Goal: Task Accomplishment & Management: Manage account settings

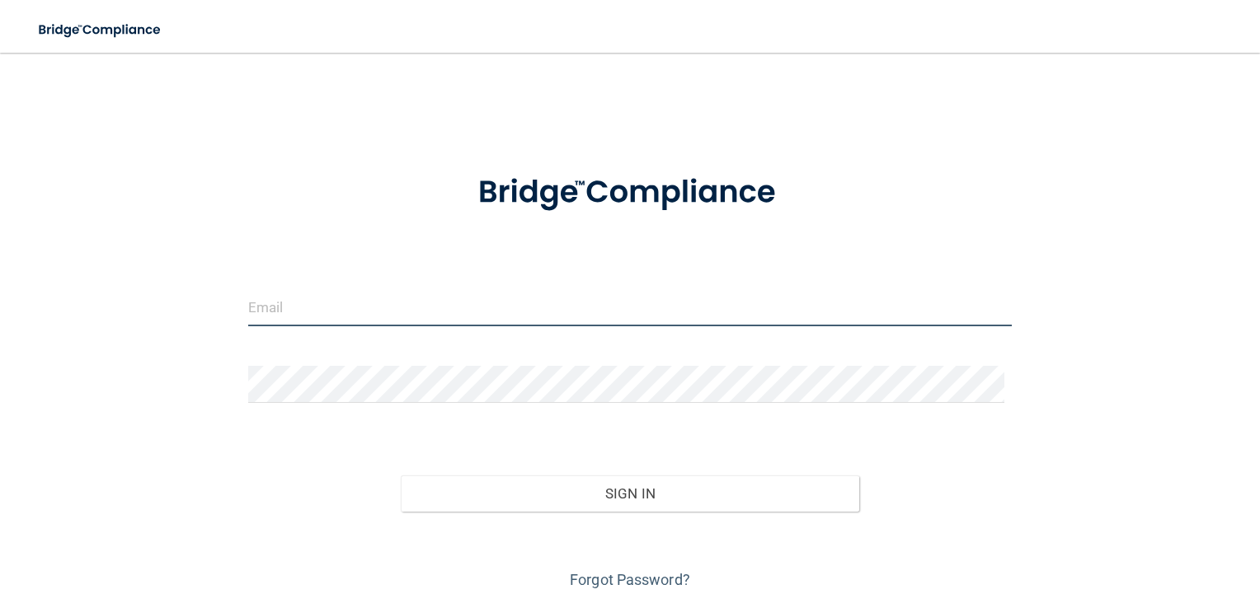
click at [368, 311] on input "email" at bounding box center [630, 307] width 764 height 37
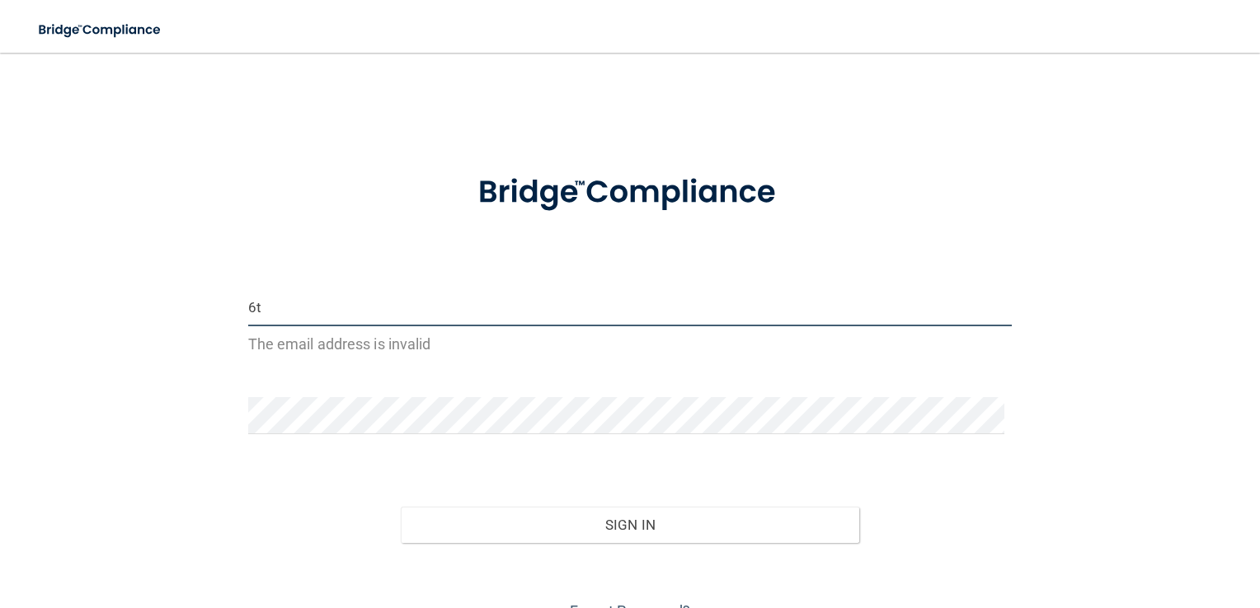
type input "6"
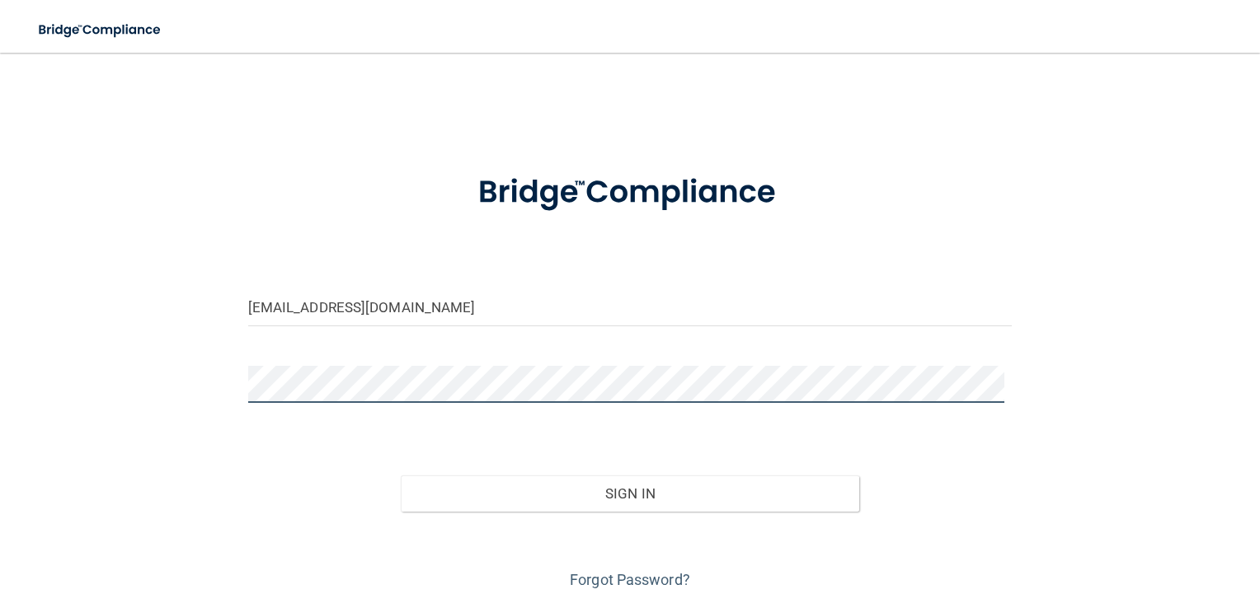
click at [401, 476] on button "Sign In" at bounding box center [630, 494] width 458 height 36
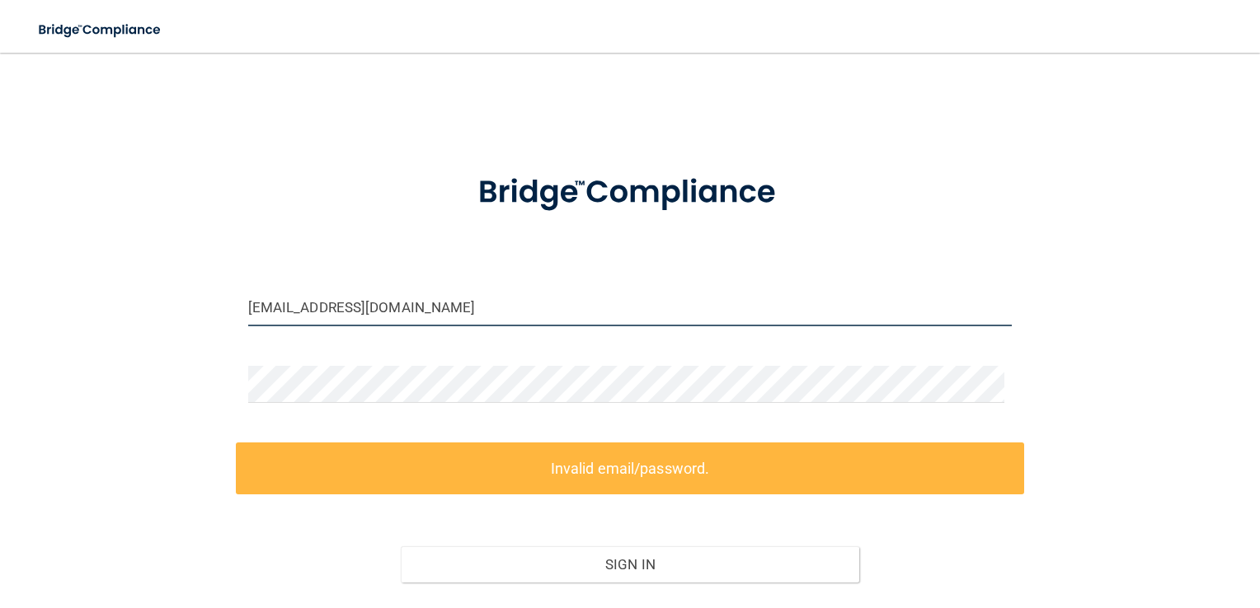
drag, startPoint x: 500, startPoint y: 309, endPoint x: 60, endPoint y: 350, distance: 442.1
click at [60, 350] on div "[EMAIL_ADDRESS][DOMAIN_NAME] Invalid email/password. You don't have permission …" at bounding box center [630, 366] width 1194 height 595
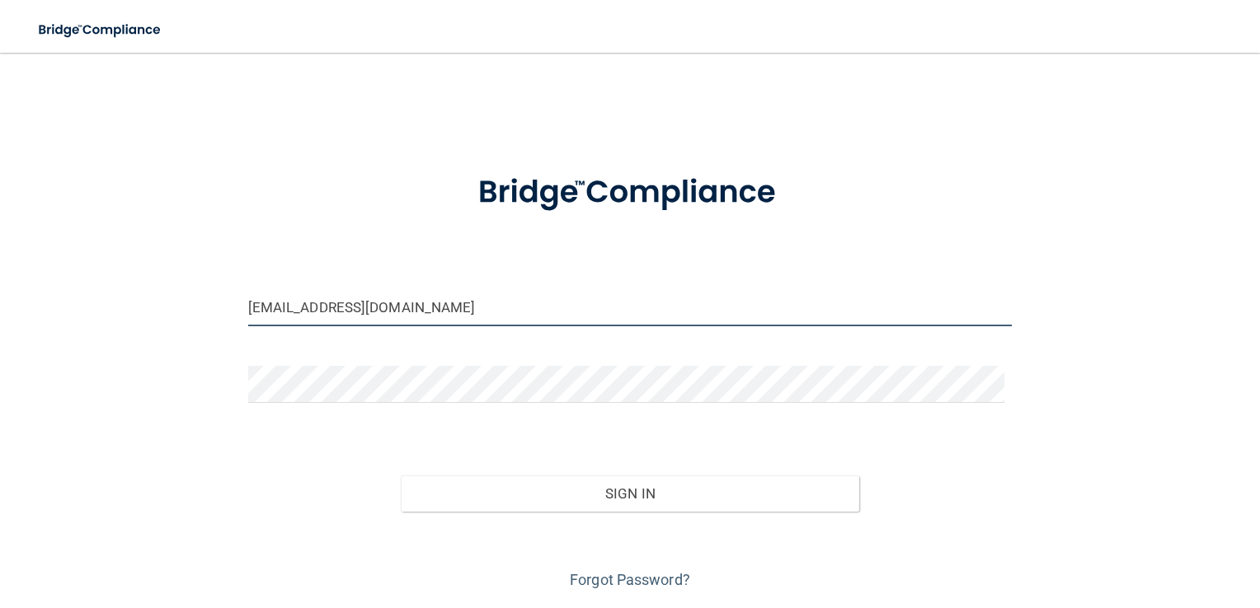
type input "[EMAIL_ADDRESS][DOMAIN_NAME]"
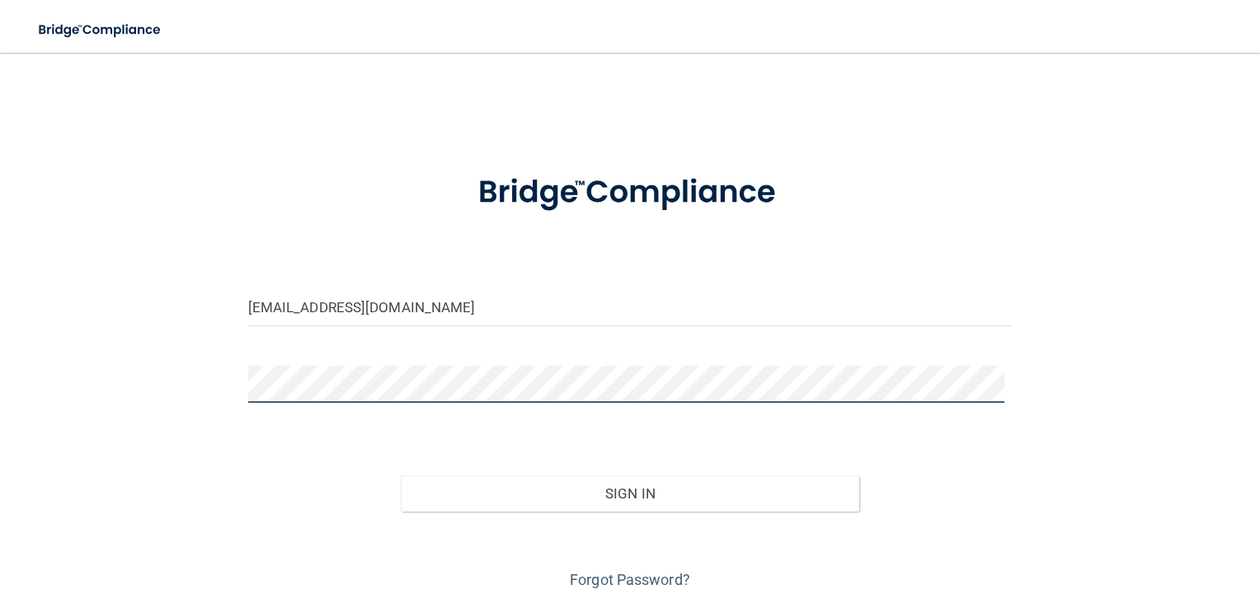
click at [401, 476] on button "Sign In" at bounding box center [630, 494] width 458 height 36
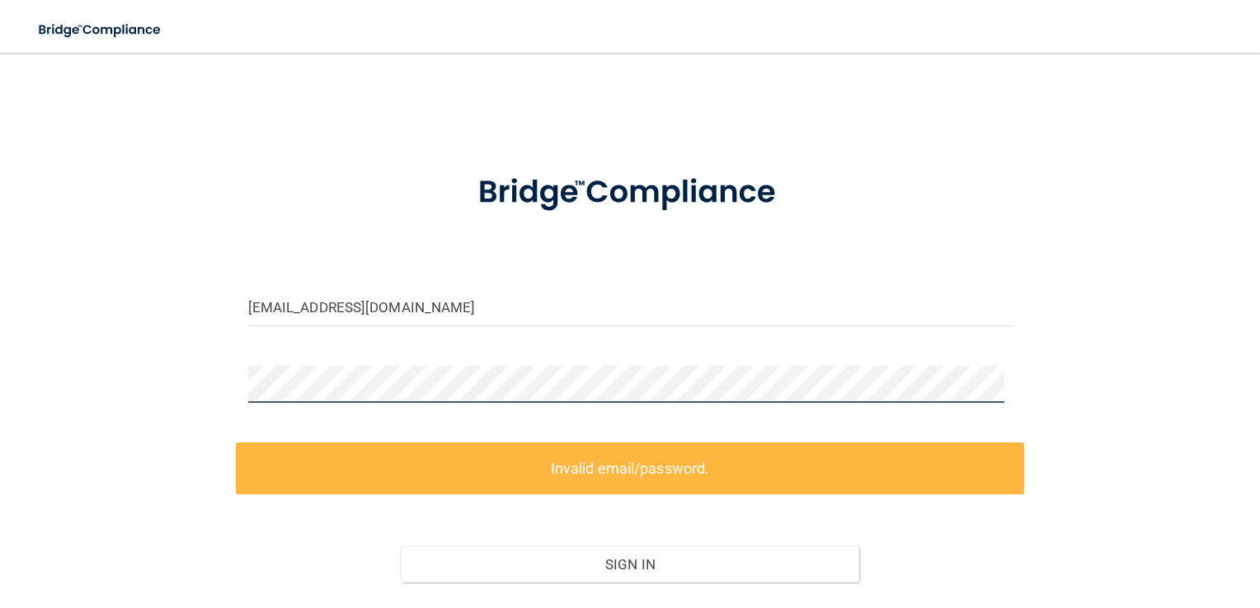
scroll to position [121, 0]
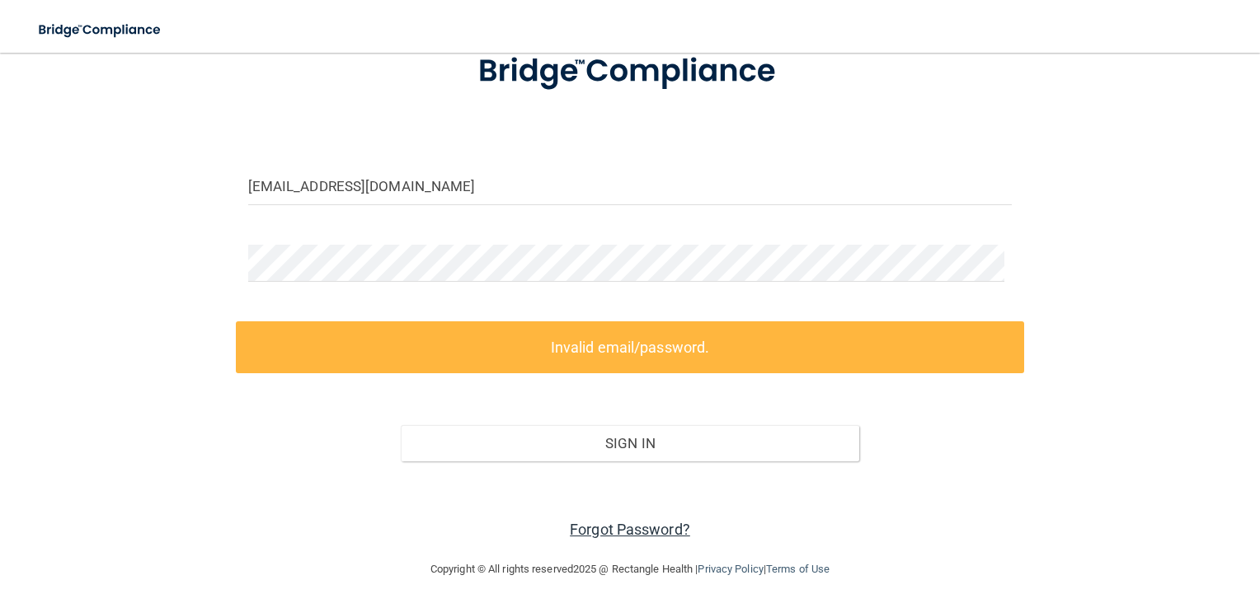
click at [602, 526] on link "Forgot Password?" at bounding box center [630, 529] width 120 height 17
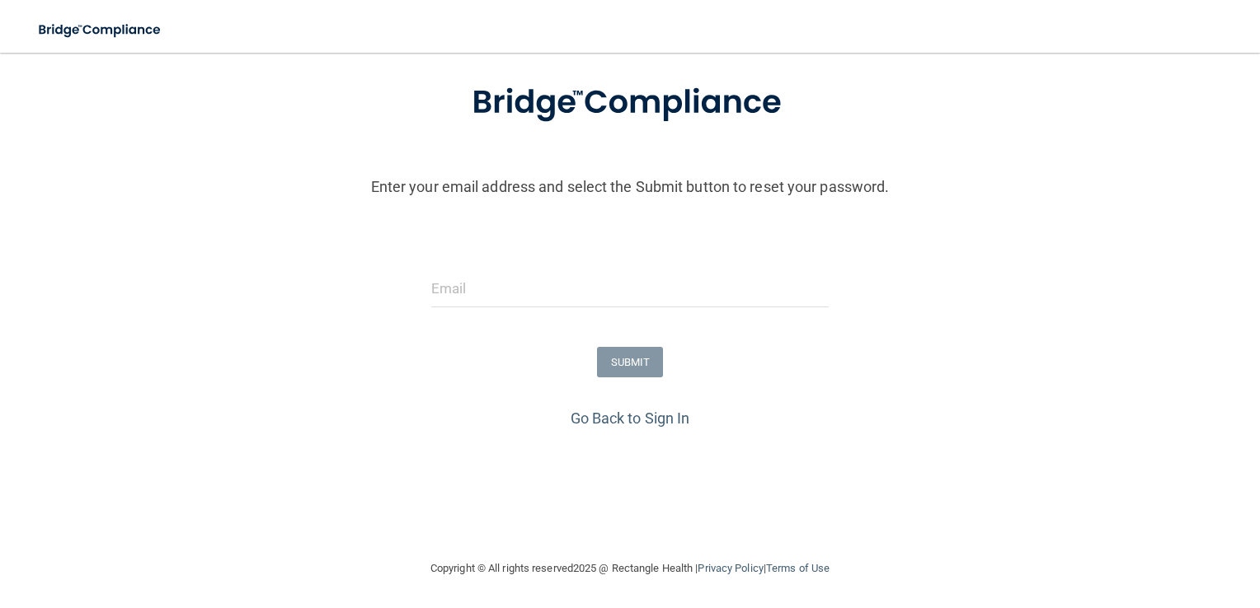
scroll to position [92, 0]
click at [557, 279] on input "email" at bounding box center [630, 288] width 398 height 37
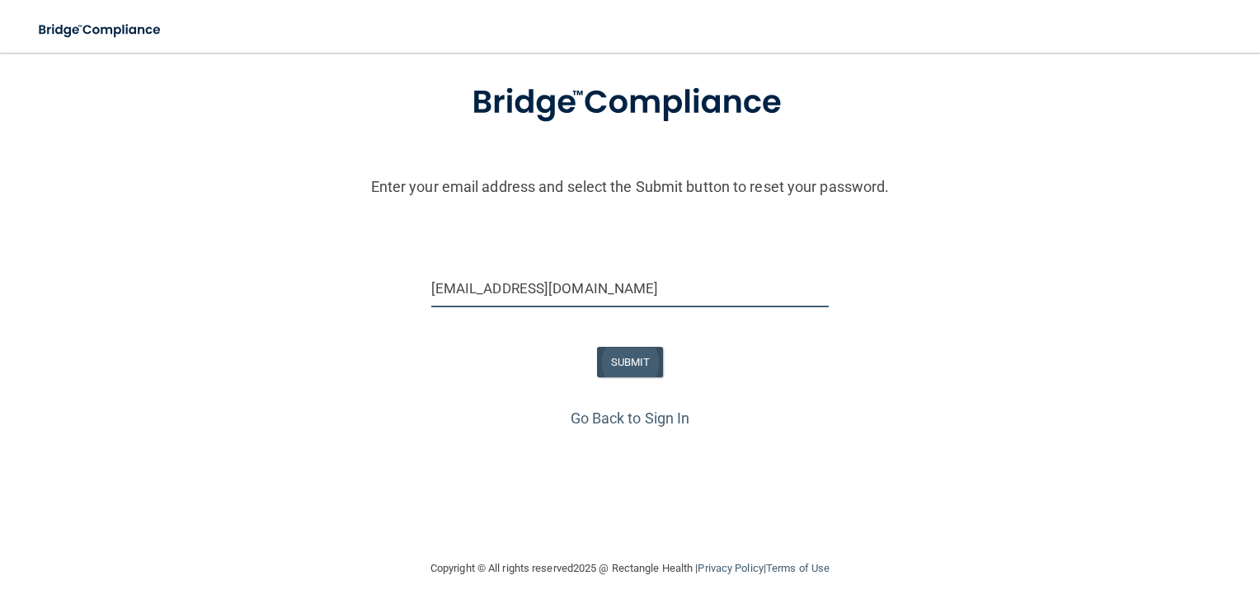
type input "[EMAIL_ADDRESS][DOMAIN_NAME]"
click at [621, 368] on button "SUBMIT" at bounding box center [630, 362] width 67 height 31
